Goal: Information Seeking & Learning: Learn about a topic

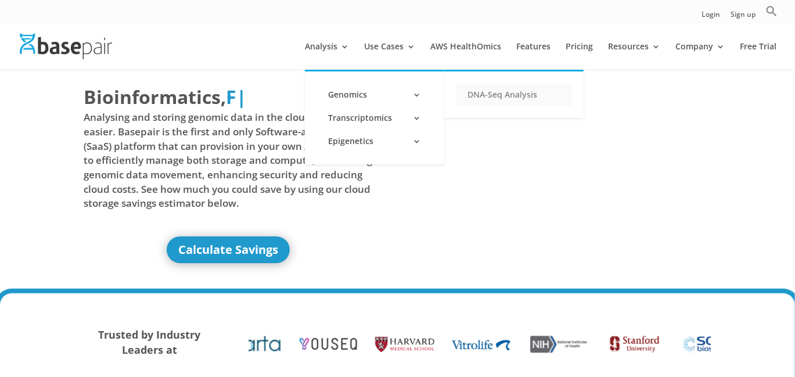
click at [508, 95] on link "DNA-Seq Analysis" at bounding box center [514, 94] width 116 height 23
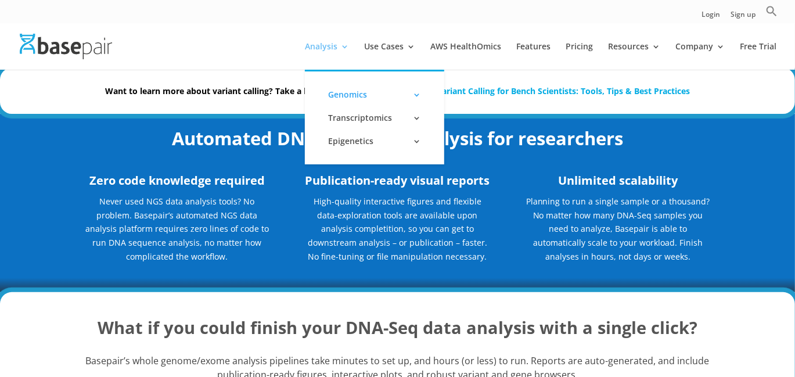
click at [335, 48] on link "Analysis" at bounding box center [327, 55] width 44 height 27
